Goal: Task Accomplishment & Management: Complete application form

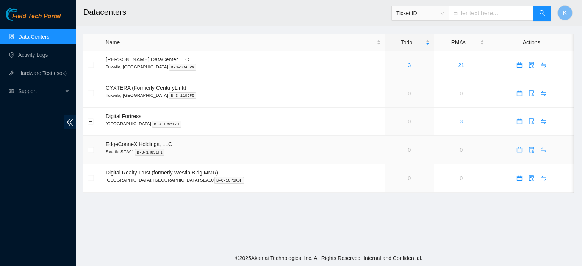
click at [571, 152] on td at bounding box center [531, 150] width 86 height 28
click at [34, 55] on link "Activity Logs" at bounding box center [33, 55] width 30 height 6
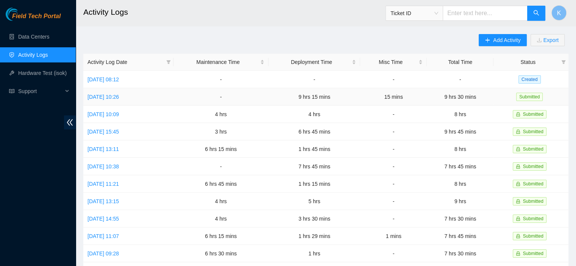
click at [123, 103] on td "Mon, 08 Sep 2025 10:26" at bounding box center [128, 96] width 90 height 17
click at [109, 99] on link "Mon, 08 Sep 2025 10:26" at bounding box center [102, 97] width 31 height 6
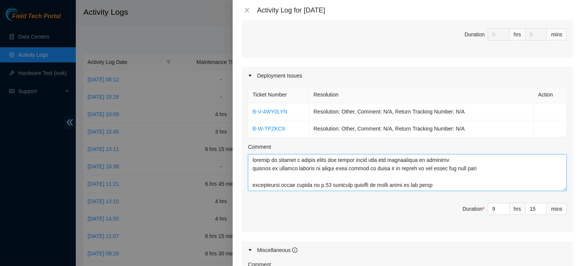
scroll to position [223, 0]
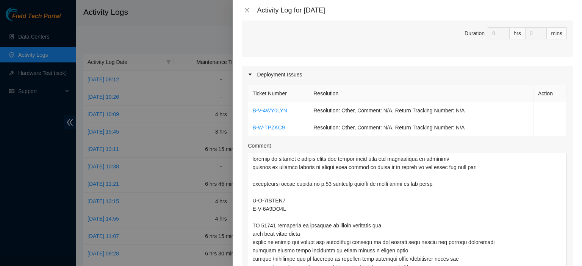
drag, startPoint x: 556, startPoint y: 176, endPoint x: 581, endPoint y: 262, distance: 89.1
click at [581, 262] on div "Note: This activity log is for informational purposes only. You will not be pai…" at bounding box center [406, 143] width 349 height 246
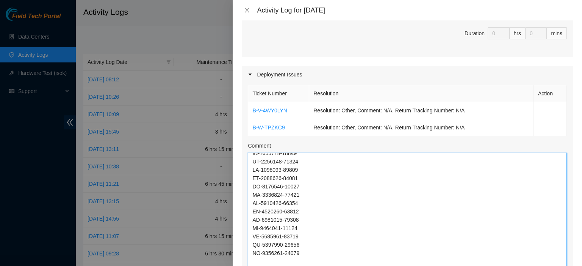
scroll to position [0, 0]
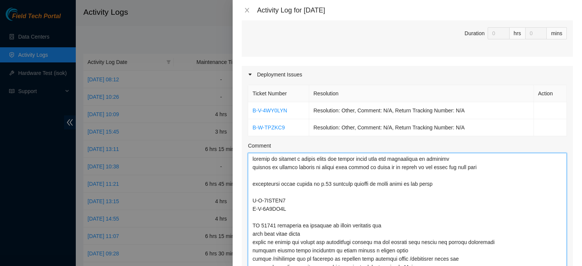
click at [276, 165] on textarea "Comment" at bounding box center [407, 214] width 319 height 123
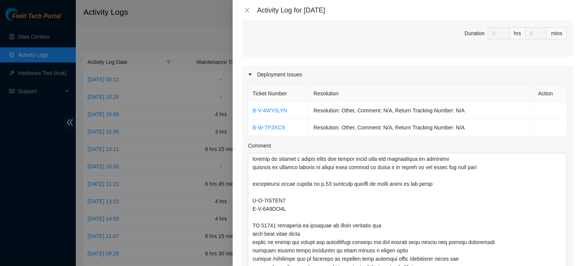
click at [238, 256] on div "Note: This activity log is for informational purposes only. You will not be pai…" at bounding box center [406, 143] width 349 height 246
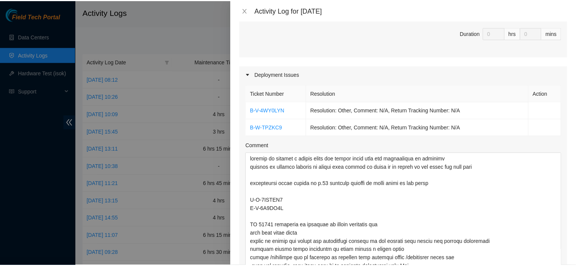
scroll to position [459, 0]
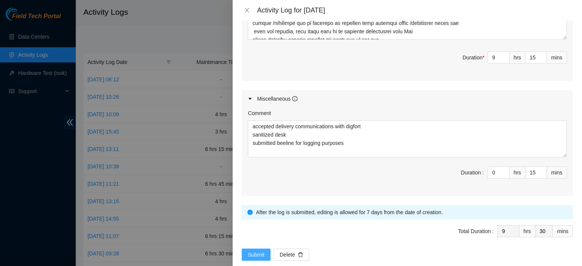
click at [245, 249] on button "Submit" at bounding box center [256, 255] width 29 height 12
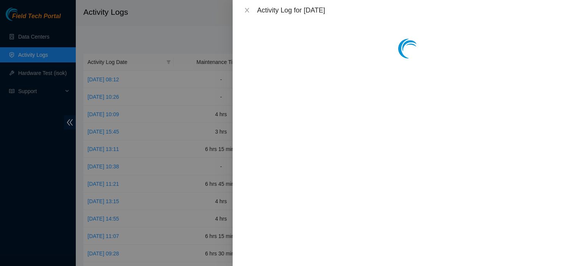
scroll to position [0, 0]
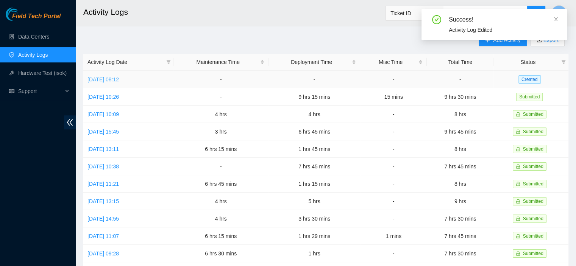
click at [119, 77] on link "Tue, 09 Sep 2025 08:12" at bounding box center [102, 79] width 31 height 6
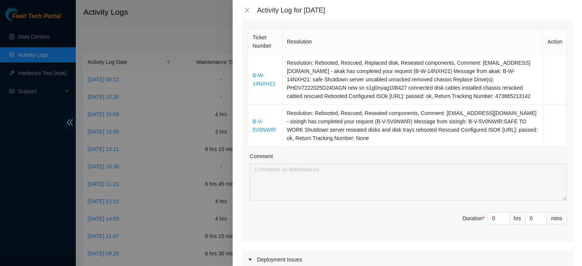
scroll to position [115, 0]
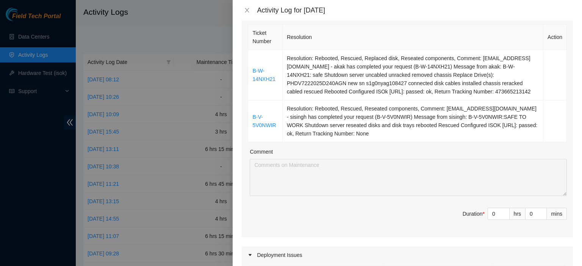
click at [234, 45] on div "Note: This activity log is for informational purposes only. You will not be pai…" at bounding box center [406, 143] width 349 height 246
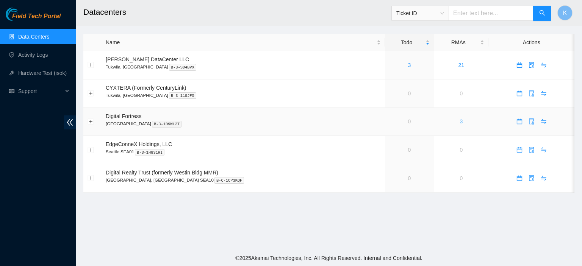
click at [459, 123] on link "3" at bounding box center [460, 122] width 3 height 6
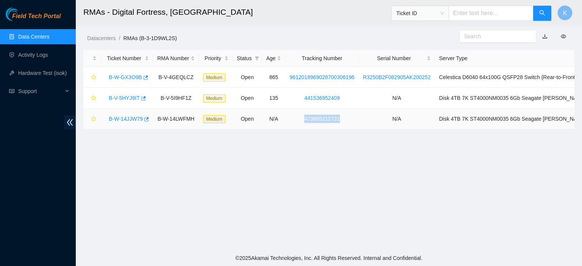
drag, startPoint x: 353, startPoint y: 124, endPoint x: 304, endPoint y: 122, distance: 48.9
click at [304, 122] on td "473665212731" at bounding box center [321, 119] width 73 height 21
copy link "473665212731"
click at [563, 207] on main "RMAs - Digital Fortress, Seattle Ticket ID K Datacenters / RMAs (B-3-1D9WL2S) /…" at bounding box center [329, 125] width 506 height 250
click at [567, 146] on main "RMAs - Digital Fortress, Seattle Ticket ID K Datacenters / RMAs (B-3-1D9WL2S) /…" at bounding box center [329, 125] width 506 height 250
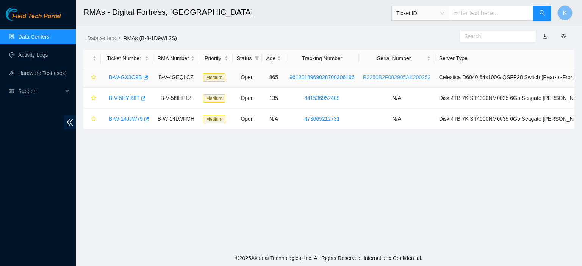
click at [393, 74] on link "R3250B2F082905AK200252" at bounding box center [397, 77] width 68 height 6
click at [311, 248] on main "RMAs - Digital Fortress, Seattle Ticket ID K Datacenters / RMAs (B-3-1D9WL2S) /…" at bounding box center [329, 125] width 506 height 250
click at [238, 140] on main "RMAs - Digital Fortress, Seattle Ticket ID K Datacenters / RMAs (B-3-1D9WL2S) /…" at bounding box center [329, 125] width 506 height 250
click at [175, 80] on td "B-V-4GEQLCZ" at bounding box center [176, 77] width 46 height 21
click at [134, 79] on link "B-W-GX3O9B" at bounding box center [125, 77] width 33 height 6
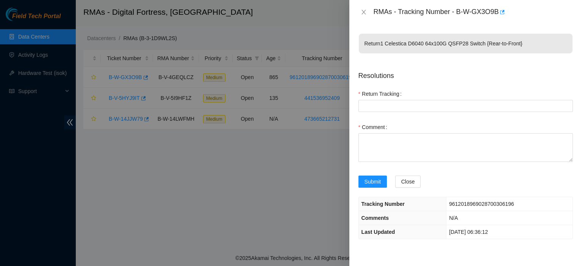
click at [448, 79] on p "Resolutions" at bounding box center [465, 73] width 214 height 16
click at [367, 12] on button "Close" at bounding box center [363, 12] width 11 height 7
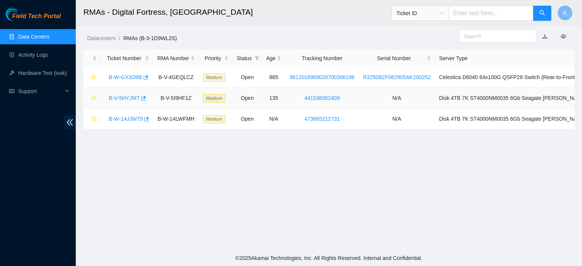
click at [190, 100] on td "B-V-5I9HF1Z" at bounding box center [176, 98] width 46 height 21
click at [408, 76] on link "R3250B2F082905AK200252" at bounding box center [397, 77] width 68 height 6
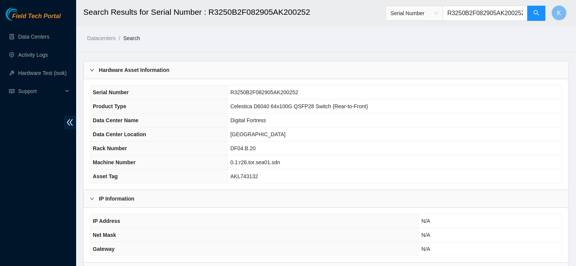
click at [145, 69] on b "Hardware Asset Information" at bounding box center [134, 70] width 70 height 8
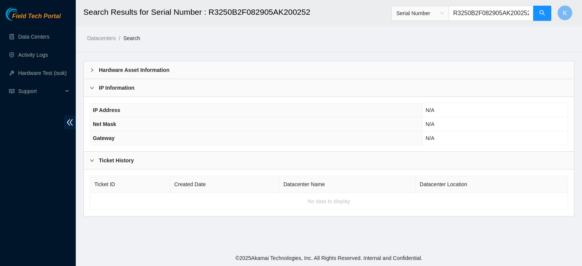
click at [154, 69] on b "Hardware Asset Information" at bounding box center [134, 70] width 70 height 8
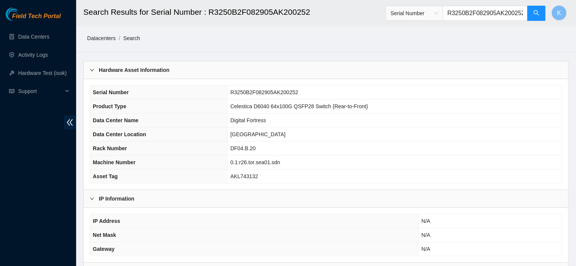
click at [103, 37] on link "Datacenters" at bounding box center [101, 38] width 28 height 6
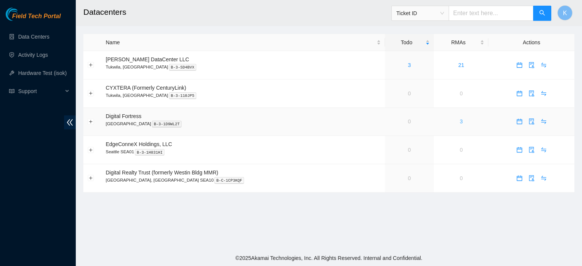
click at [459, 122] on link "3" at bounding box center [460, 122] width 3 height 6
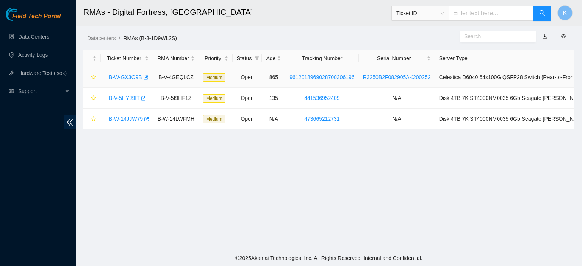
click at [130, 78] on link "B-W-GX3O9B" at bounding box center [125, 77] width 33 height 6
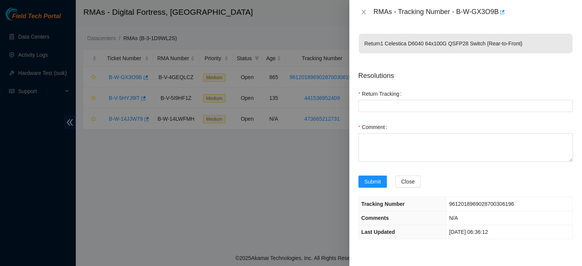
click at [365, 256] on div "Return 1 Celestica D6040 64x100G QSFP28 Switch {Rear-to-Front} Resolutions Retu…" at bounding box center [465, 145] width 232 height 242
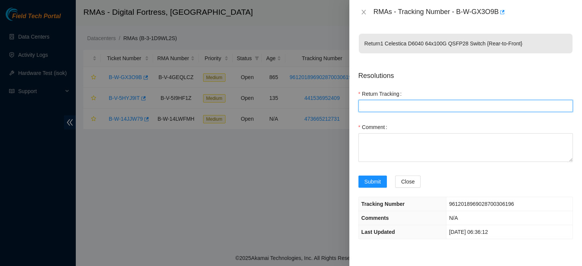
click at [497, 104] on Tracking "Return Tracking" at bounding box center [465, 106] width 214 height 12
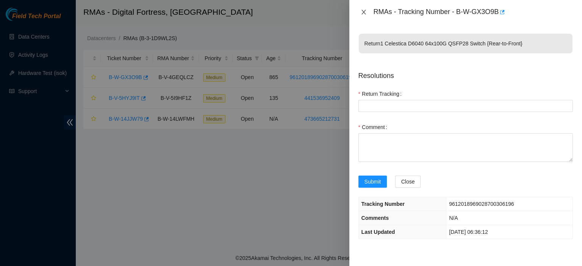
click at [364, 11] on icon "close" at bounding box center [363, 12] width 4 height 5
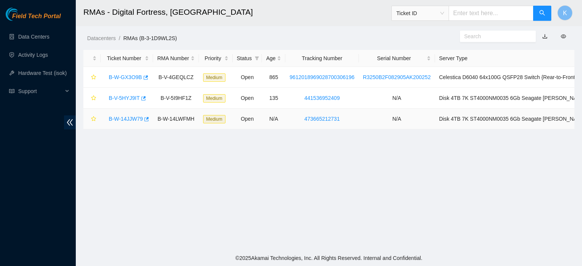
click at [130, 121] on link "B-W-14JJW79" at bounding box center [126, 119] width 34 height 6
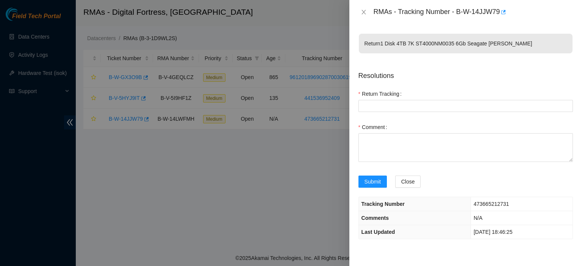
click at [136, 122] on div at bounding box center [291, 133] width 582 height 266
click at [365, 11] on icon "close" at bounding box center [363, 12] width 6 height 6
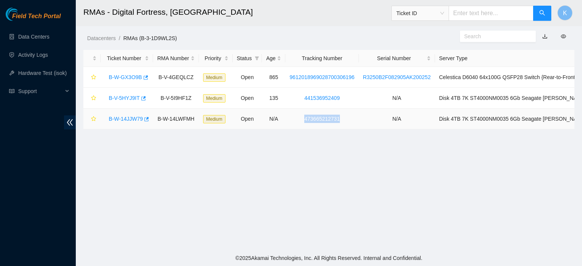
drag, startPoint x: 348, startPoint y: 119, endPoint x: 298, endPoint y: 120, distance: 49.6
click at [298, 120] on td "473665212731" at bounding box center [321, 119] width 73 height 21
copy link "473665212731"
click at [109, 119] on link "B-W-14JJW79" at bounding box center [126, 119] width 34 height 6
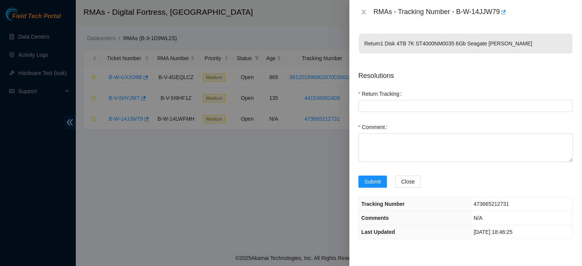
click at [447, 100] on div "Return Tracking" at bounding box center [465, 94] width 214 height 12
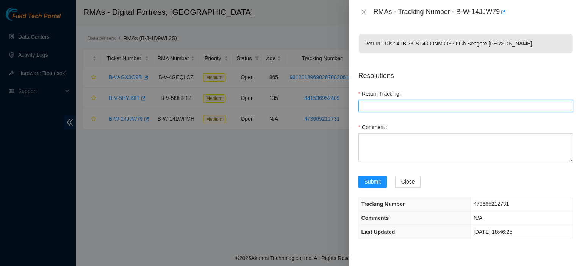
click at [427, 105] on Tracking "Return Tracking" at bounding box center [465, 106] width 214 height 12
paste Tracking "473665212731"
type Tracking "473665212731"
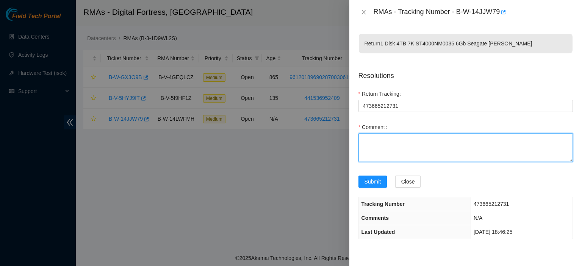
click at [405, 147] on textarea "Comment" at bounding box center [465, 147] width 214 height 29
paste textarea "473665212731"
paste textarea "FedEx Ground will pick up your shipment at the address below. FedEx, Federal Ex…"
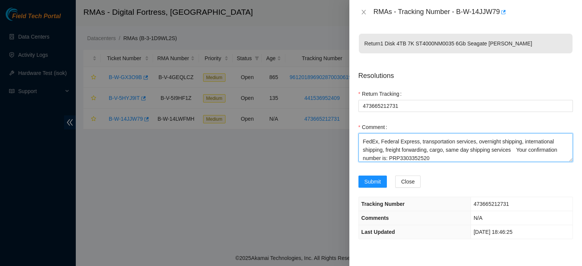
click at [509, 136] on textarea "scheduled for pickup by fed ex ground tomorrow FedEx Ground will pick up your s…" at bounding box center [465, 147] width 214 height 29
type textarea "scheduled for pickup by fed ex ground tomorrow FedEx Ground will pick up your s…"
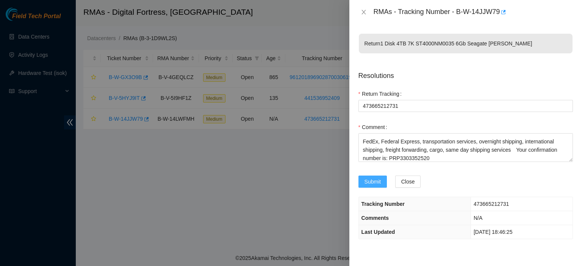
click at [373, 181] on span "Submit" at bounding box center [372, 182] width 17 height 8
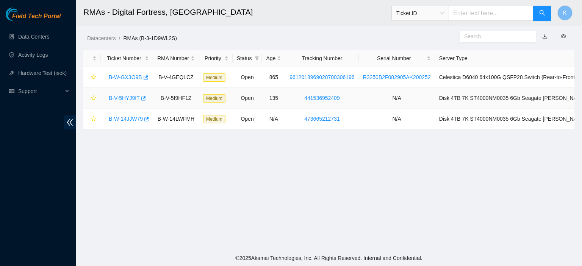
click at [119, 97] on link "B-V-5HYJ9IT" at bounding box center [124, 98] width 31 height 6
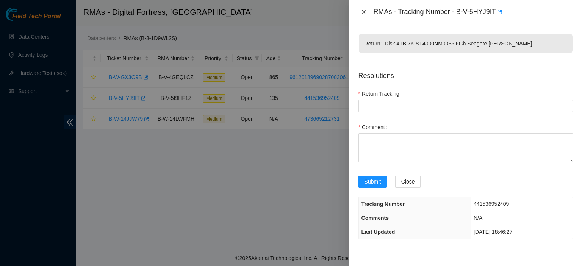
click at [363, 11] on icon "close" at bounding box center [363, 12] width 4 height 5
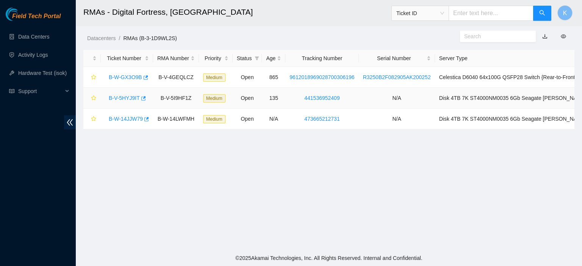
click at [125, 103] on div "B-V-5HYJ9IT" at bounding box center [127, 98] width 44 height 12
click at [127, 97] on link "B-V-5HYJ9IT" at bounding box center [124, 98] width 31 height 6
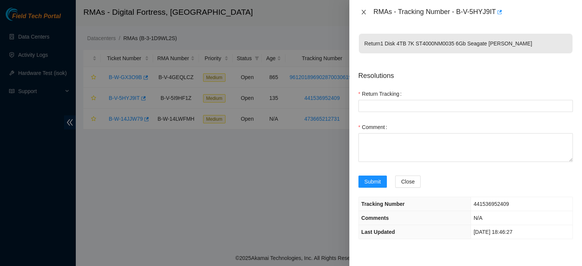
click at [365, 10] on icon "close" at bounding box center [363, 12] width 4 height 5
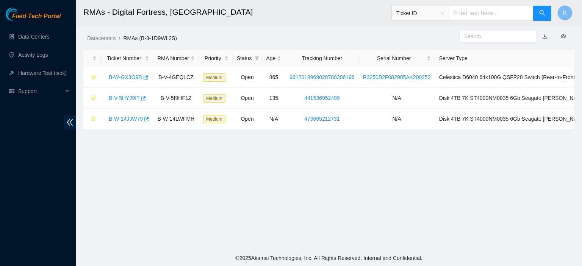
click at [365, 10] on h2 "RMAs - Digital Fortress, [GEOGRAPHIC_DATA]" at bounding box center [281, 12] width 396 height 24
click at [33, 40] on link "Data Centers" at bounding box center [33, 37] width 31 height 6
